Goal: Transaction & Acquisition: Purchase product/service

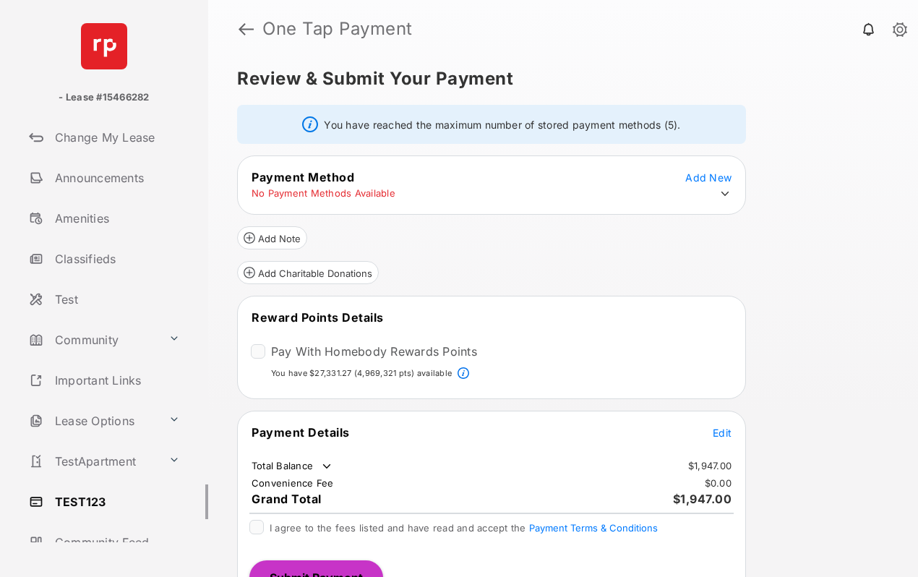
scroll to position [37, 0]
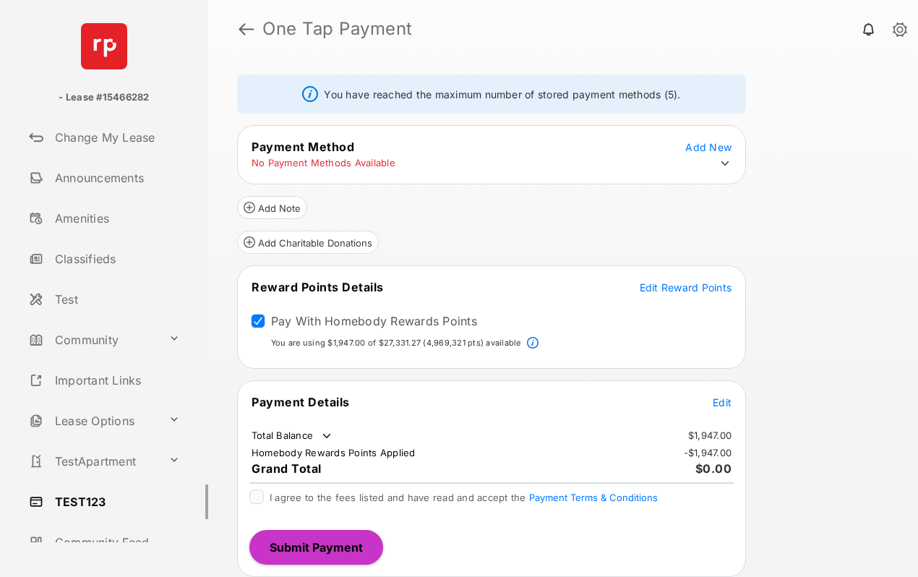
click at [727, 402] on span "Edit" at bounding box center [722, 402] width 19 height 12
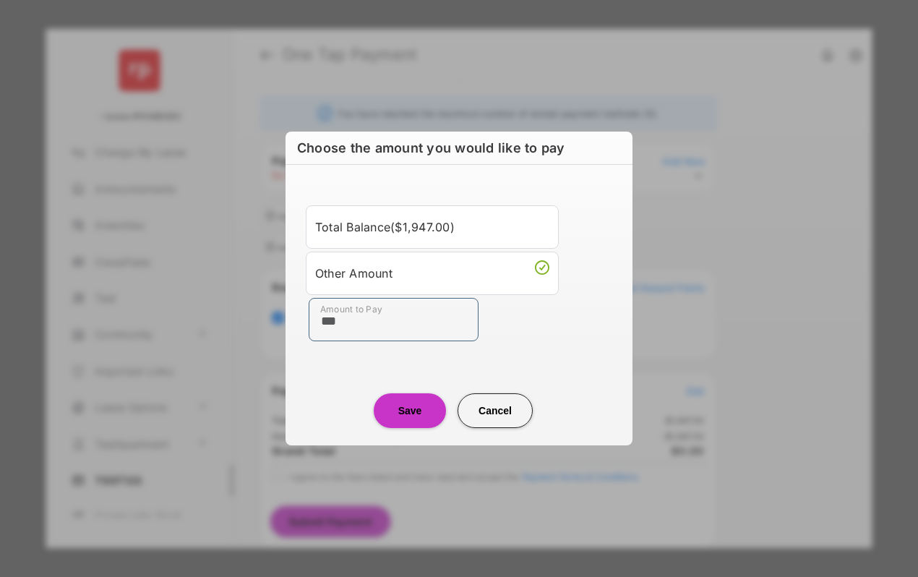
type input "***"
click at [416, 415] on button "Save" at bounding box center [410, 410] width 72 height 35
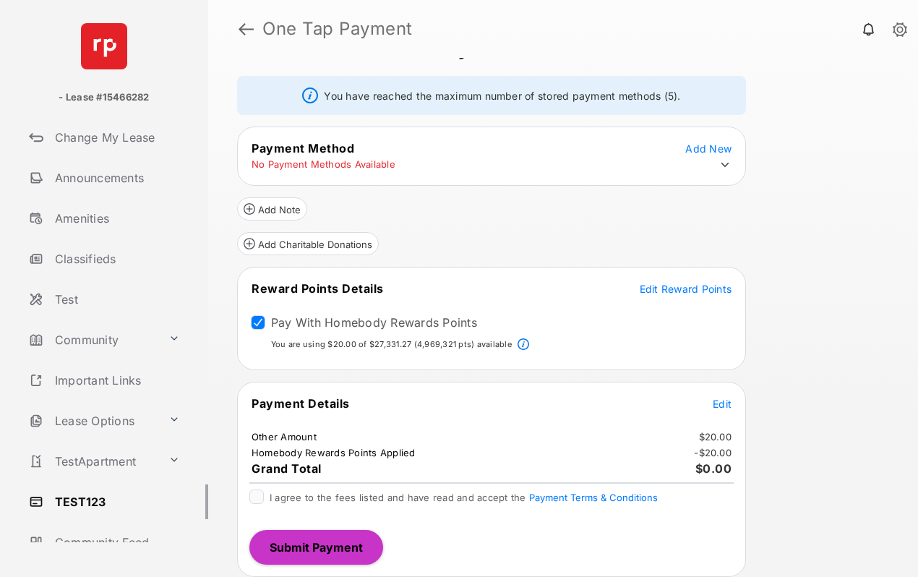
click at [725, 168] on icon at bounding box center [725, 164] width 13 height 13
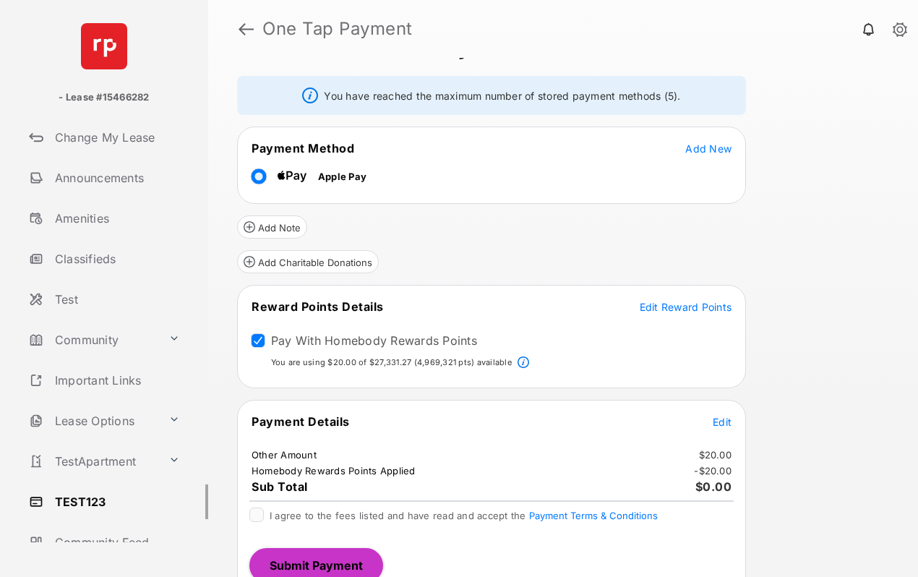
click at [871, 237] on div "Review & Submit Your Payment You have reached the maximum number of stored paym…" at bounding box center [563, 317] width 710 height 519
click at [719, 150] on span "Add New" at bounding box center [709, 148] width 46 height 12
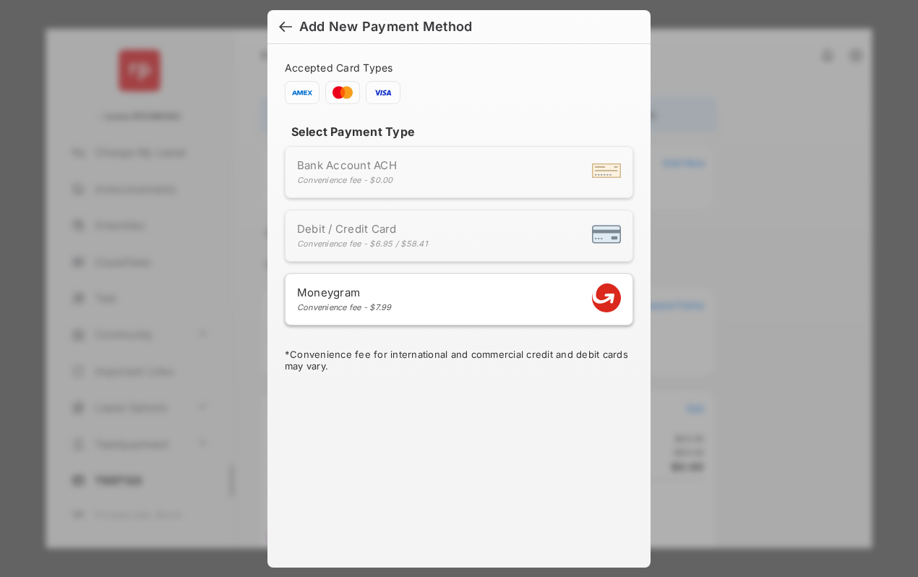
click at [364, 233] on span "Debit / Credit Card" at bounding box center [362, 229] width 130 height 14
click at [276, 17] on h6 "Add New Payment Method" at bounding box center [459, 27] width 383 height 34
click at [166, 161] on div "Add New Payment Method Accepted Card Types Select Payment Type Bank Account ACH…" at bounding box center [459, 288] width 918 height 577
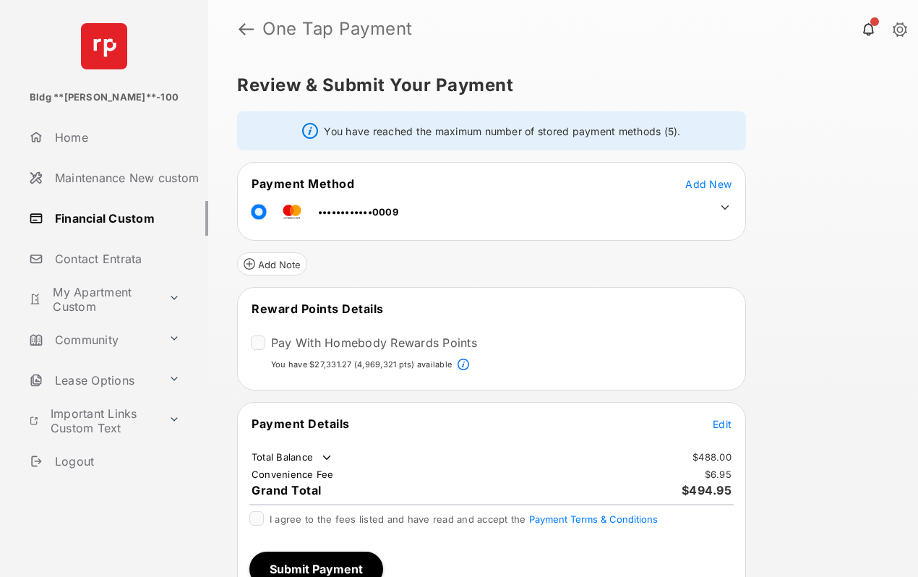
click at [720, 203] on icon at bounding box center [725, 207] width 13 height 13
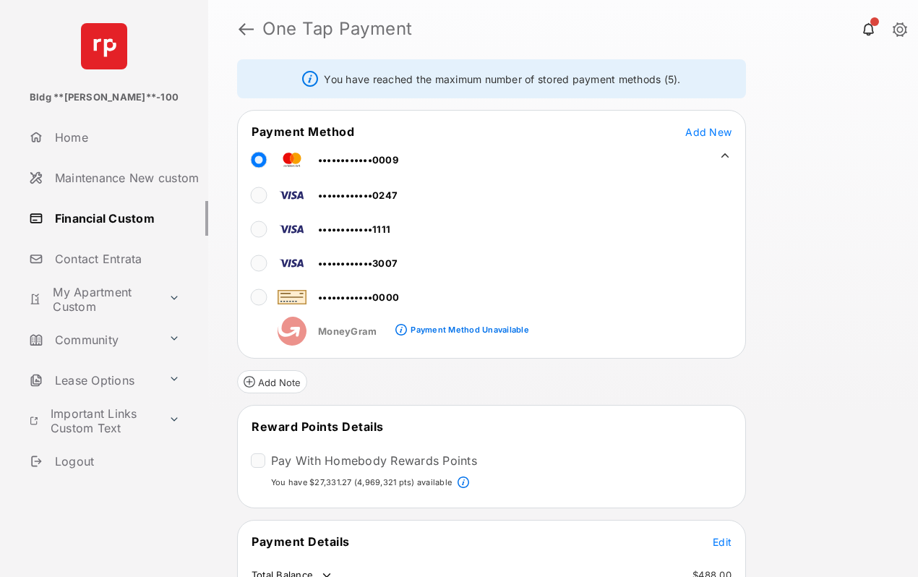
scroll to position [192, 0]
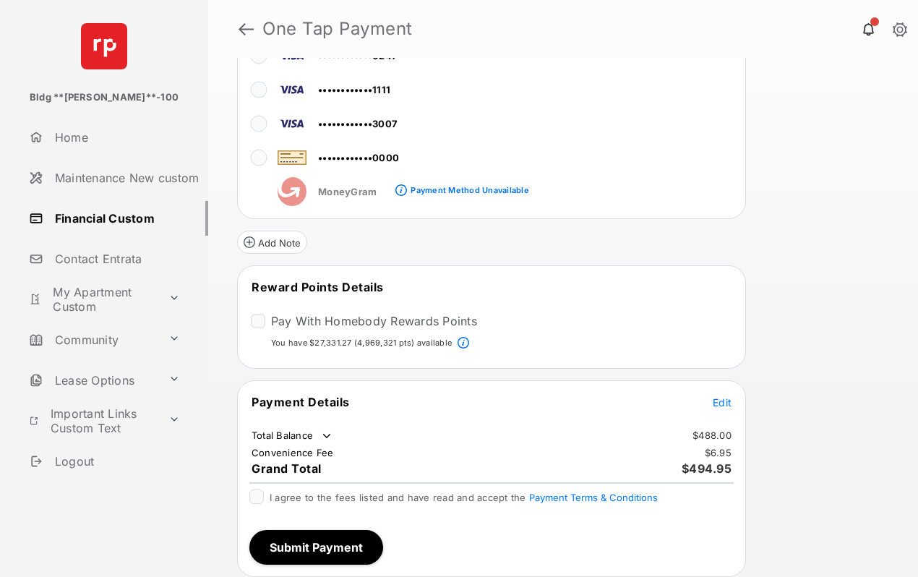
click at [729, 401] on span "Edit" at bounding box center [722, 402] width 19 height 12
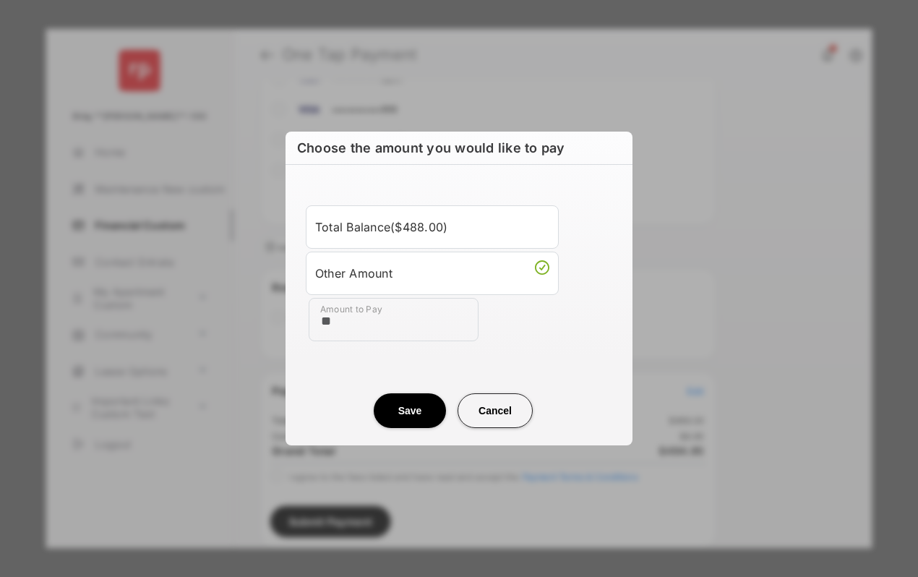
type input "**"
click at [427, 414] on button "Save" at bounding box center [410, 410] width 72 height 35
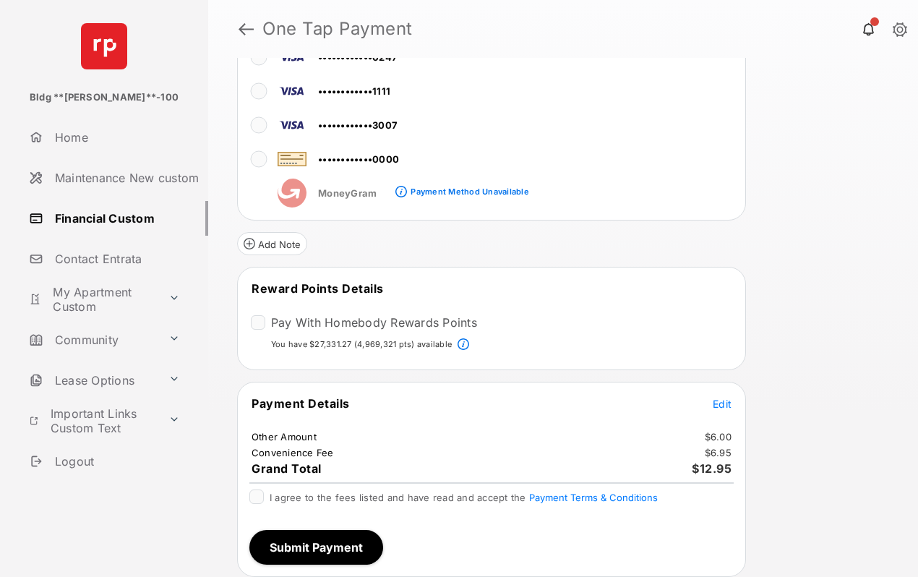
scroll to position [190, 0]
click at [724, 401] on span "Edit" at bounding box center [722, 404] width 19 height 12
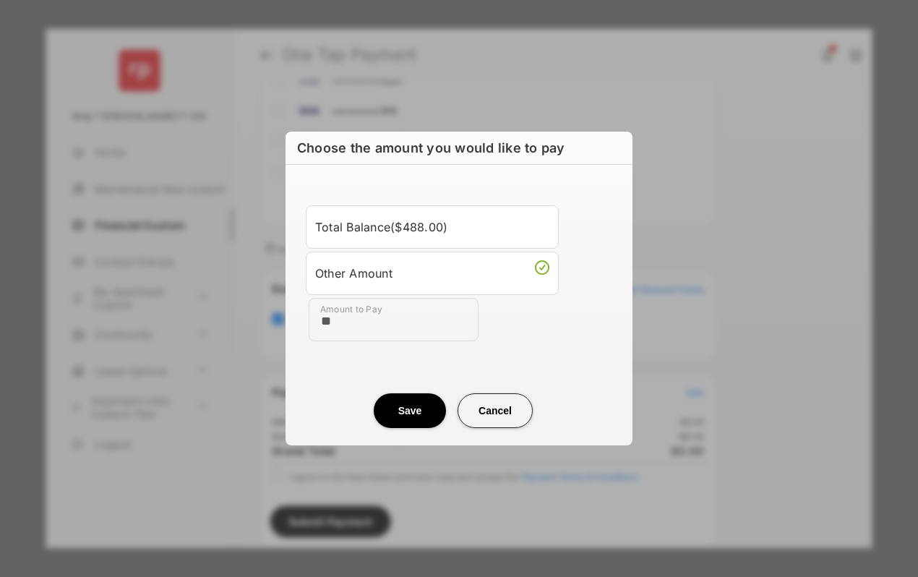
click at [371, 320] on input "**" at bounding box center [394, 319] width 170 height 43
type input "**"
click at [422, 420] on button "Save" at bounding box center [410, 410] width 72 height 35
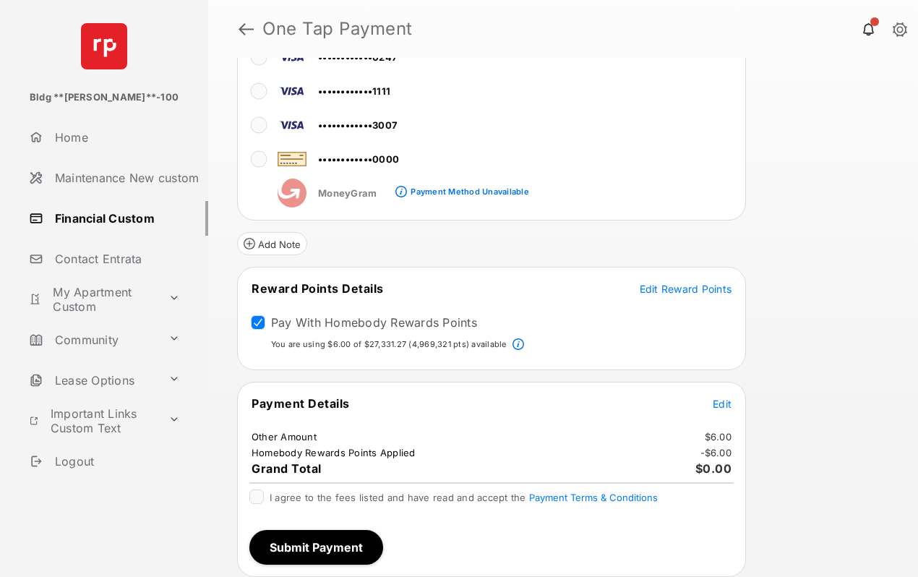
click at [247, 498] on div "I agree to the fees listed and have read and accept the Payment Terms & Conditi…" at bounding box center [492, 504] width 502 height 29
click at [312, 550] on button "Submit Payment" at bounding box center [316, 547] width 134 height 35
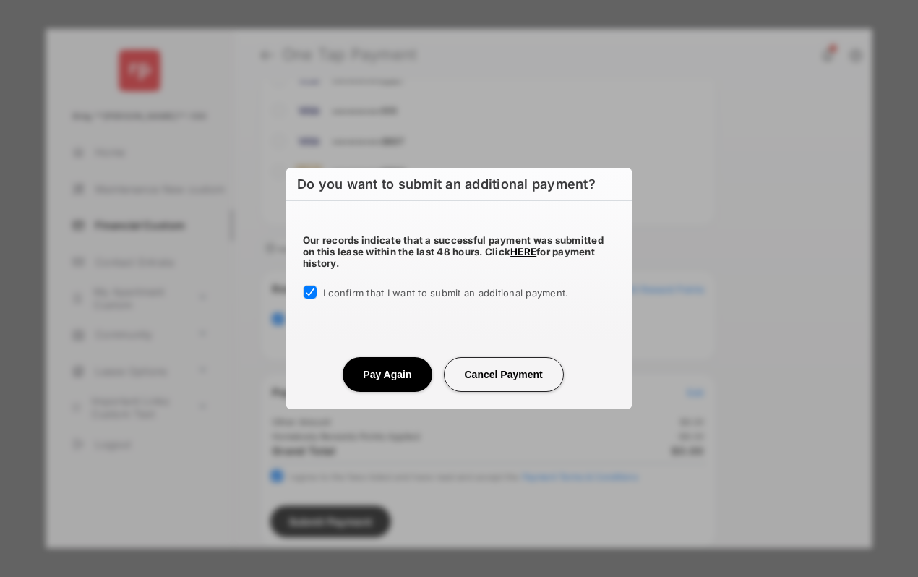
click at [404, 372] on button "Pay Again" at bounding box center [387, 374] width 89 height 35
